Goal: Task Accomplishment & Management: Manage account settings

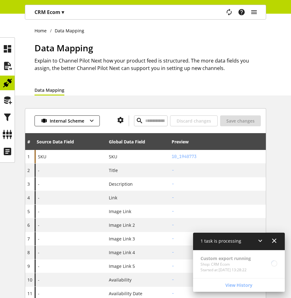
click at [270, 241] on div at bounding box center [267, 242] width 21 height 8
click at [274, 238] on icon at bounding box center [274, 240] width 7 height 11
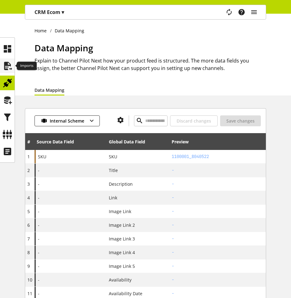
click at [8, 60] on icon at bounding box center [7, 66] width 10 height 12
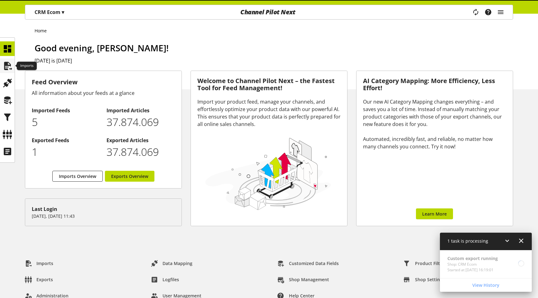
click at [6, 62] on icon at bounding box center [7, 66] width 10 height 12
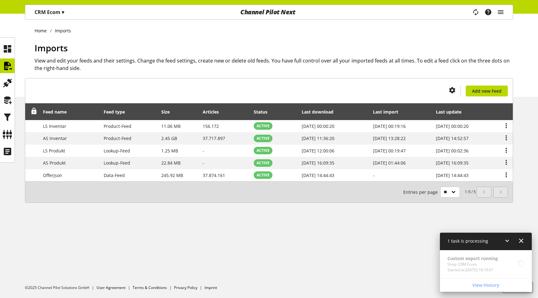
click at [523, 242] on icon at bounding box center [520, 240] width 7 height 11
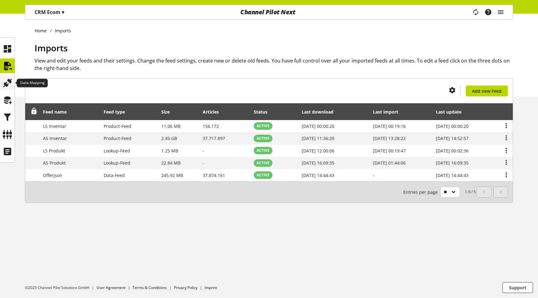
click at [7, 81] on icon at bounding box center [7, 83] width 10 height 12
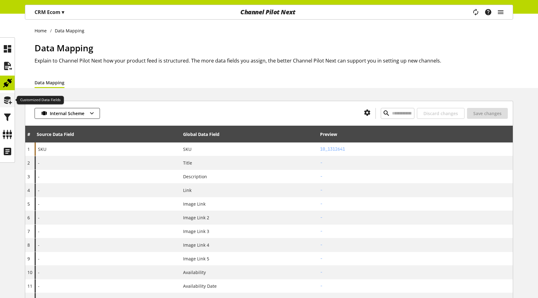
click at [7, 96] on icon at bounding box center [7, 100] width 10 height 12
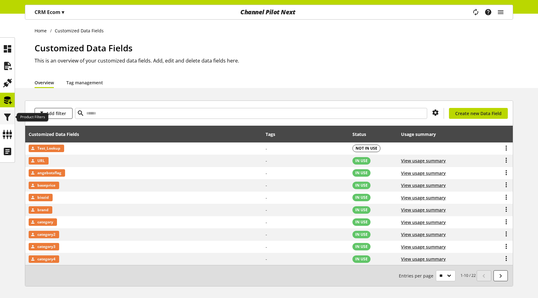
click at [7, 118] on icon at bounding box center [7, 117] width 10 height 12
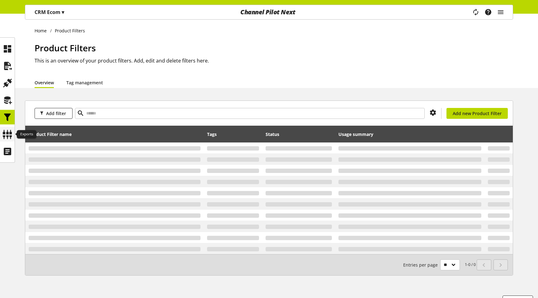
click at [6, 136] on icon at bounding box center [7, 134] width 10 height 12
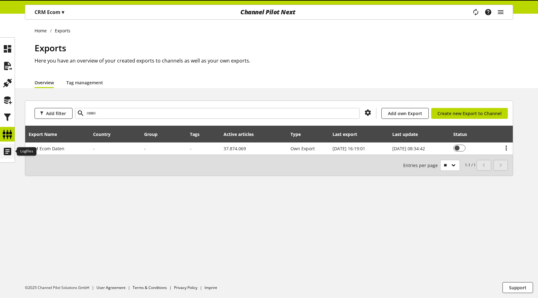
click at [7, 147] on icon at bounding box center [7, 151] width 10 height 12
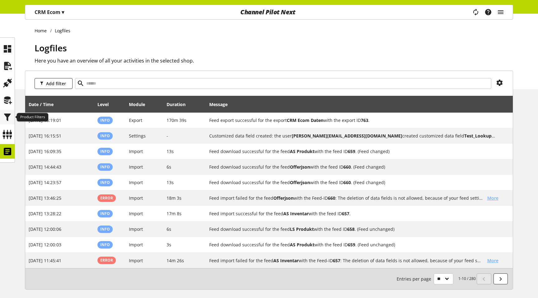
click at [7, 118] on icon at bounding box center [7, 117] width 10 height 12
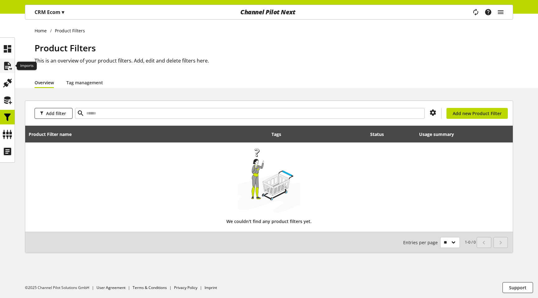
click at [9, 65] on icon at bounding box center [7, 66] width 10 height 12
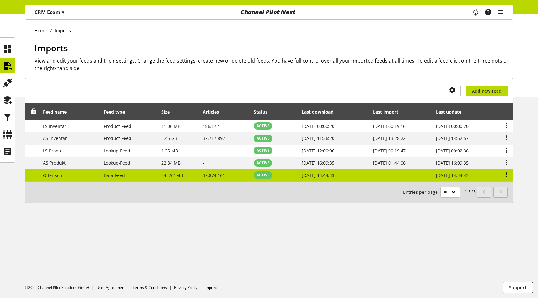
click at [504, 174] on icon at bounding box center [505, 174] width 7 height 11
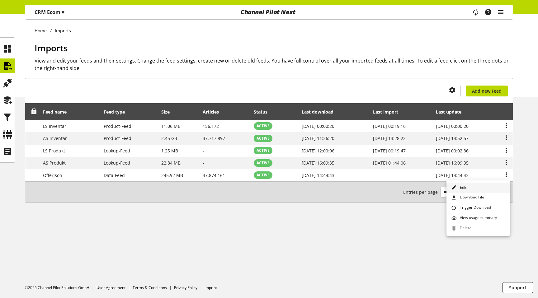
click at [484, 186] on link "Edit" at bounding box center [478, 188] width 64 height 10
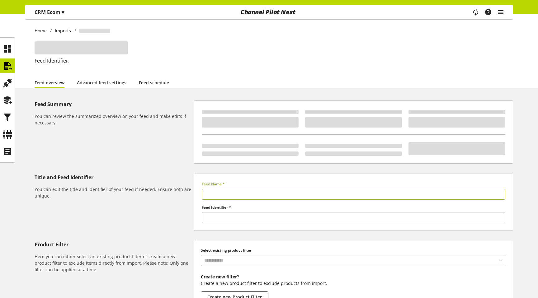
type input "*********"
type input "*****"
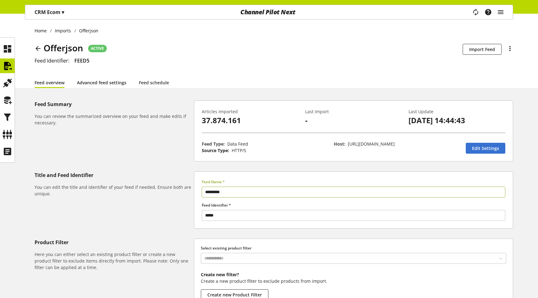
click at [110, 86] on link "Advanced feed settings" at bounding box center [101, 82] width 49 height 7
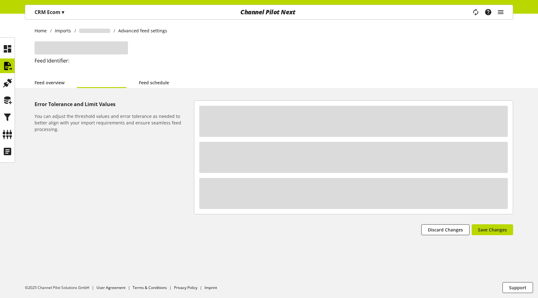
select select "**********"
select select "********"
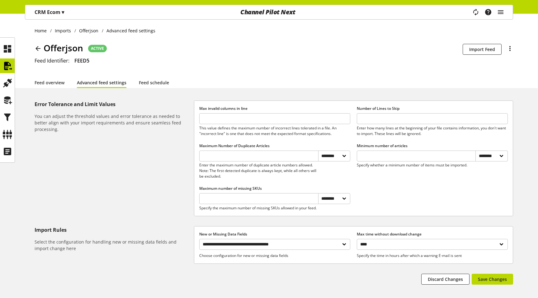
scroll to position [38, 0]
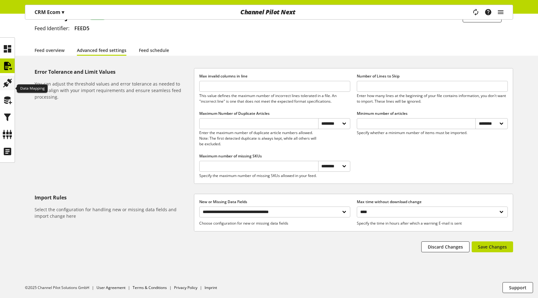
click at [5, 79] on icon at bounding box center [7, 83] width 10 height 12
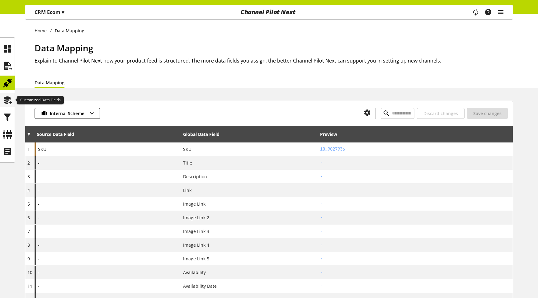
click at [8, 104] on icon at bounding box center [7, 100] width 10 height 12
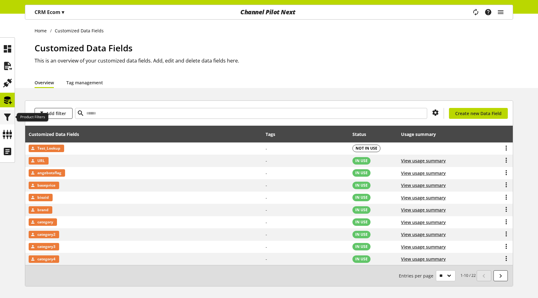
click at [10, 116] on icon at bounding box center [7, 117] width 10 height 12
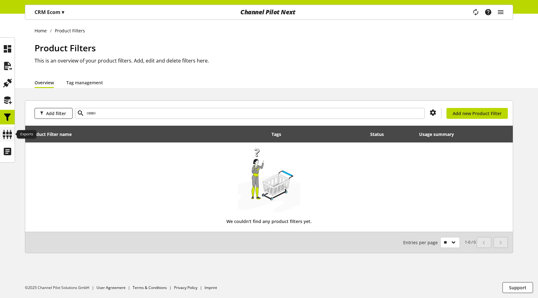
click at [12, 136] on icon at bounding box center [7, 134] width 10 height 12
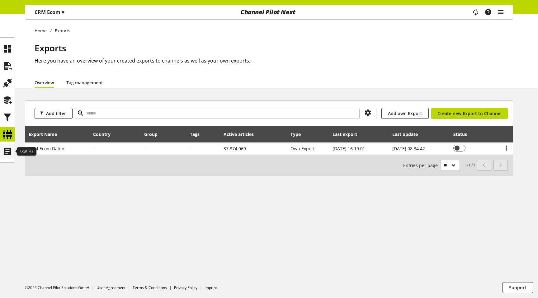
click at [12, 154] on icon at bounding box center [7, 151] width 10 height 12
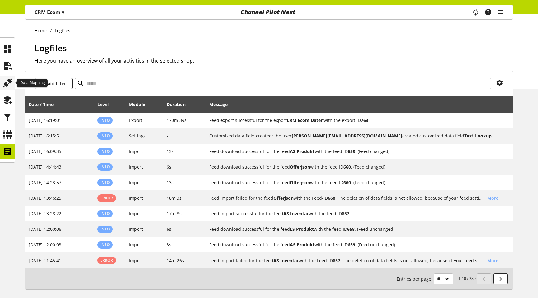
click at [11, 86] on icon at bounding box center [7, 83] width 10 height 12
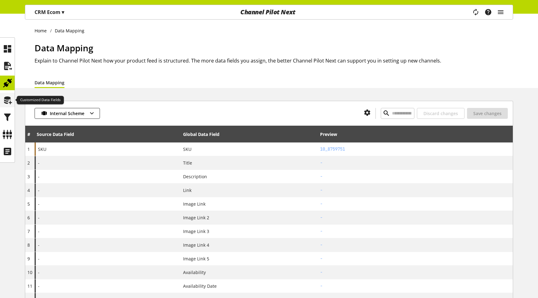
click at [8, 102] on icon at bounding box center [7, 100] width 10 height 12
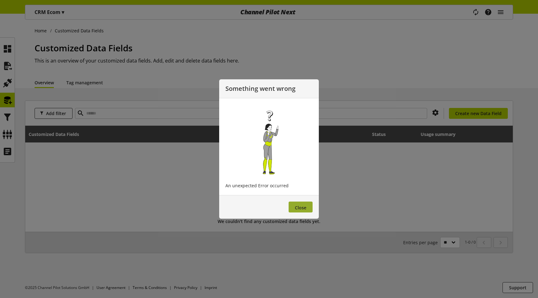
click at [305, 207] on span "Close" at bounding box center [301, 208] width 12 height 6
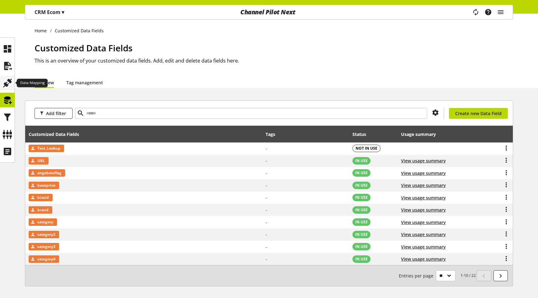
click at [8, 80] on icon at bounding box center [7, 83] width 10 height 12
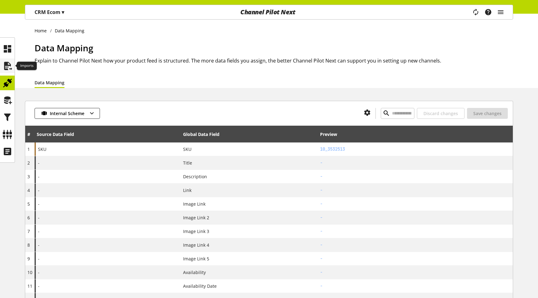
click at [10, 65] on icon at bounding box center [7, 66] width 10 height 12
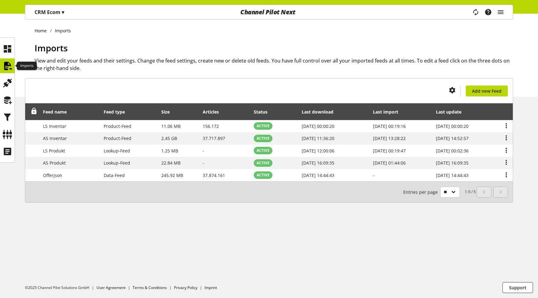
click at [12, 66] on icon at bounding box center [7, 66] width 10 height 12
click at [7, 78] on icon at bounding box center [7, 83] width 10 height 12
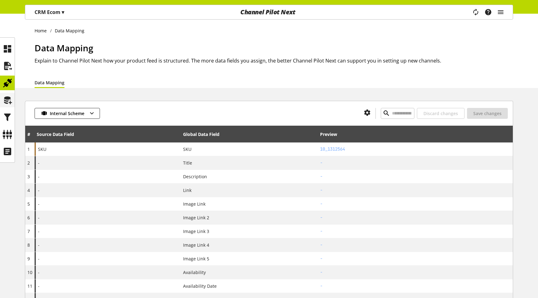
click at [7, 99] on icon at bounding box center [7, 100] width 10 height 12
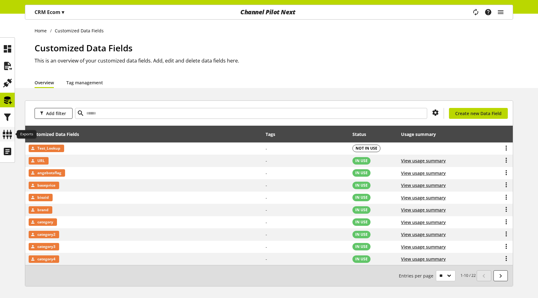
click at [9, 132] on icon at bounding box center [7, 134] width 10 height 12
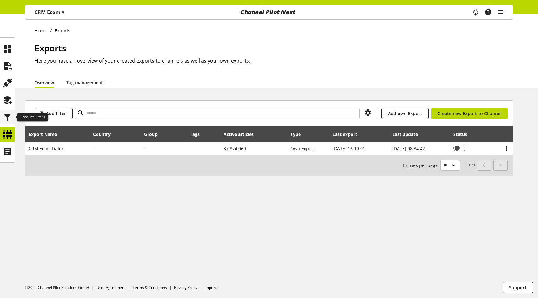
click at [9, 112] on icon at bounding box center [7, 117] width 10 height 12
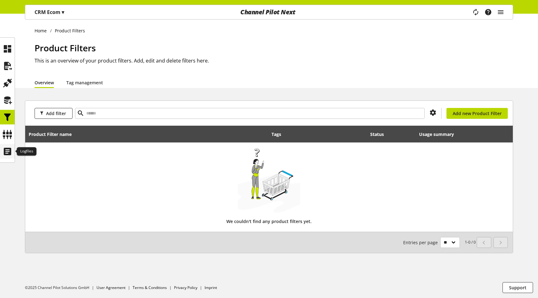
click at [7, 150] on icon at bounding box center [7, 151] width 10 height 12
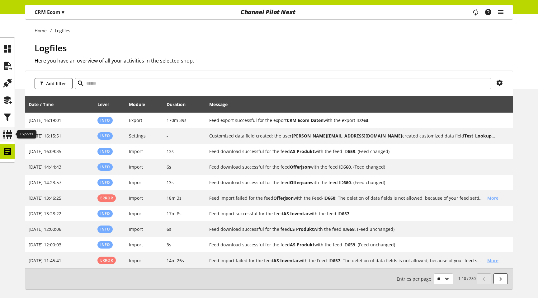
click at [6, 134] on icon at bounding box center [7, 134] width 10 height 12
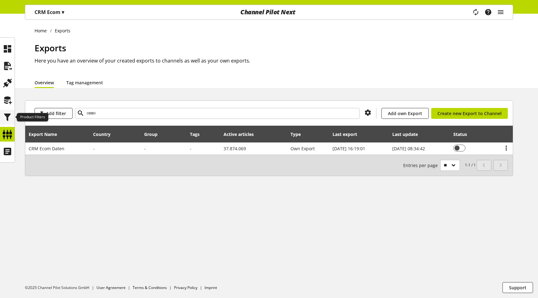
click at [7, 115] on icon at bounding box center [7, 117] width 10 height 12
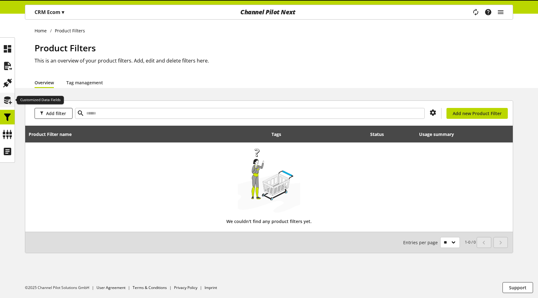
click at [8, 100] on icon at bounding box center [7, 100] width 10 height 12
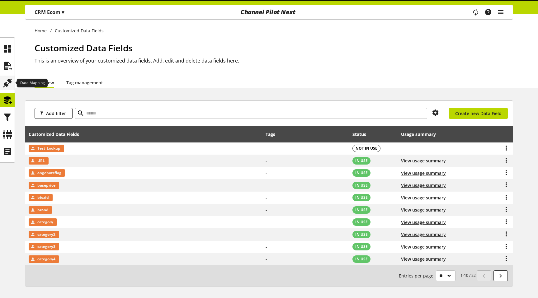
click at [8, 84] on icon at bounding box center [7, 83] width 10 height 12
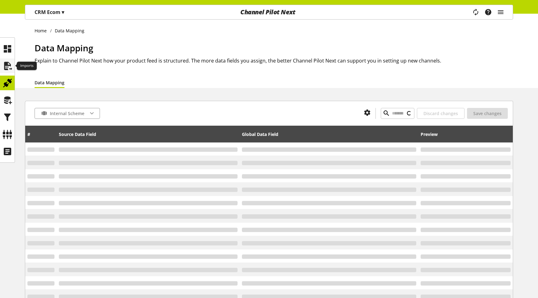
click at [8, 67] on icon at bounding box center [7, 66] width 10 height 12
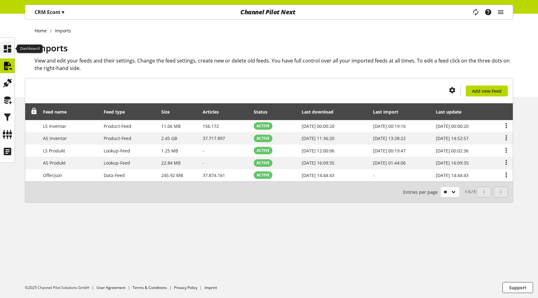
click at [10, 53] on icon at bounding box center [7, 49] width 10 height 12
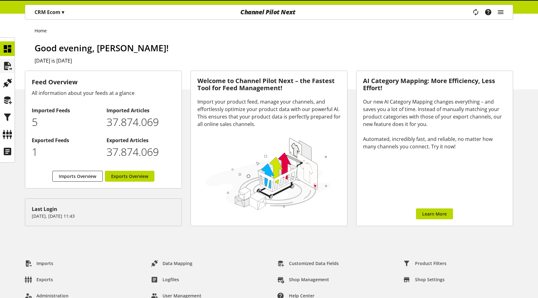
click at [9, 60] on icon at bounding box center [7, 66] width 10 height 12
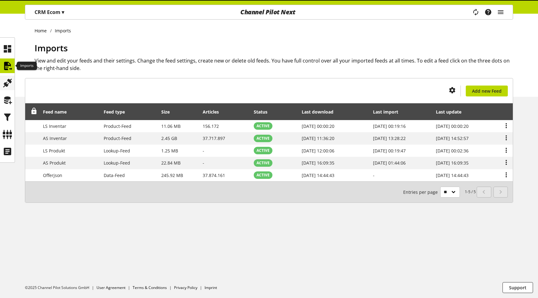
click at [7, 82] on icon at bounding box center [7, 83] width 10 height 12
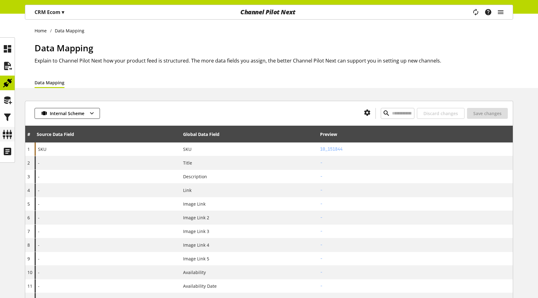
click at [14, 139] on div at bounding box center [7, 134] width 15 height 15
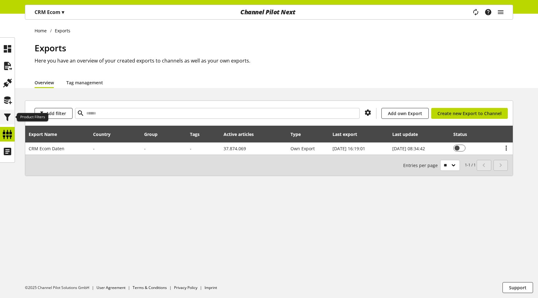
click at [11, 116] on icon at bounding box center [7, 117] width 10 height 12
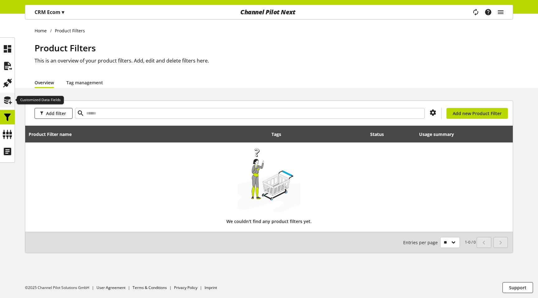
click at [9, 98] on icon at bounding box center [7, 100] width 10 height 12
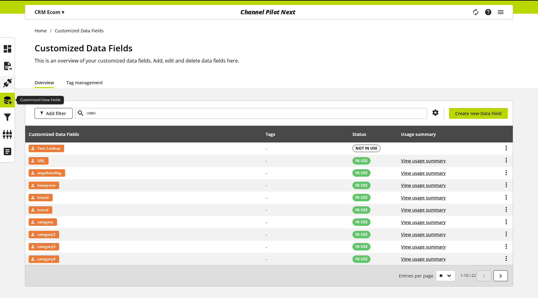
click at [8, 85] on icon at bounding box center [7, 83] width 10 height 12
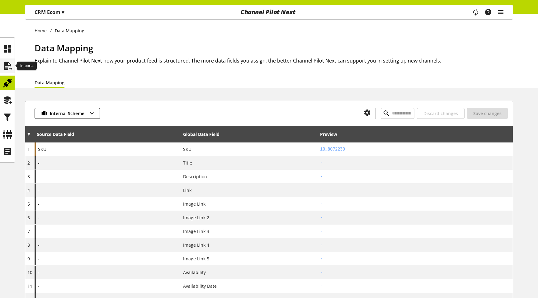
click at [8, 69] on icon at bounding box center [7, 66] width 10 height 12
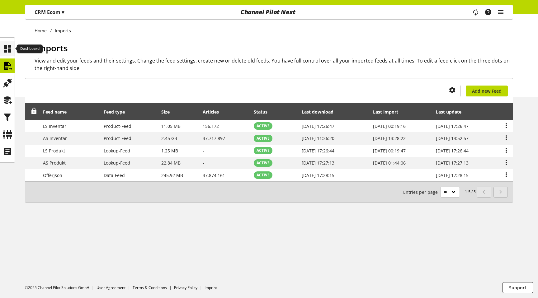
click at [9, 50] on icon at bounding box center [7, 49] width 10 height 12
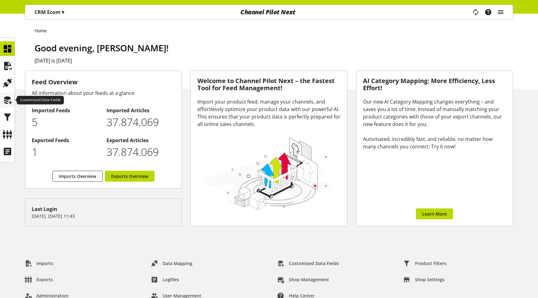
click at [8, 105] on icon at bounding box center [7, 100] width 10 height 12
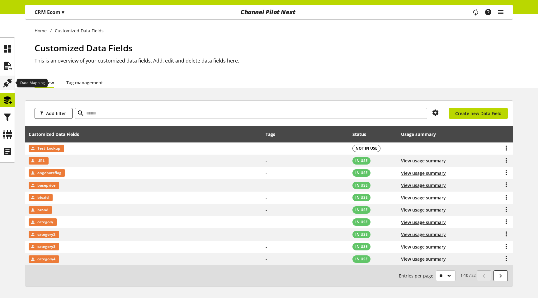
click at [10, 84] on icon at bounding box center [7, 83] width 10 height 12
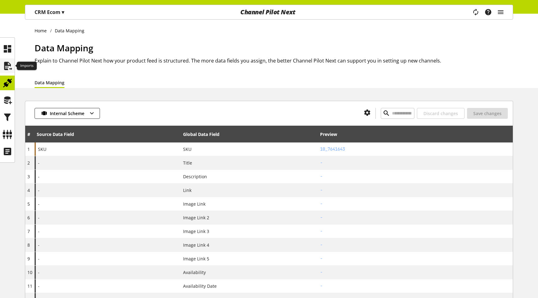
click at [9, 61] on icon at bounding box center [7, 66] width 10 height 12
